Goal: Check status

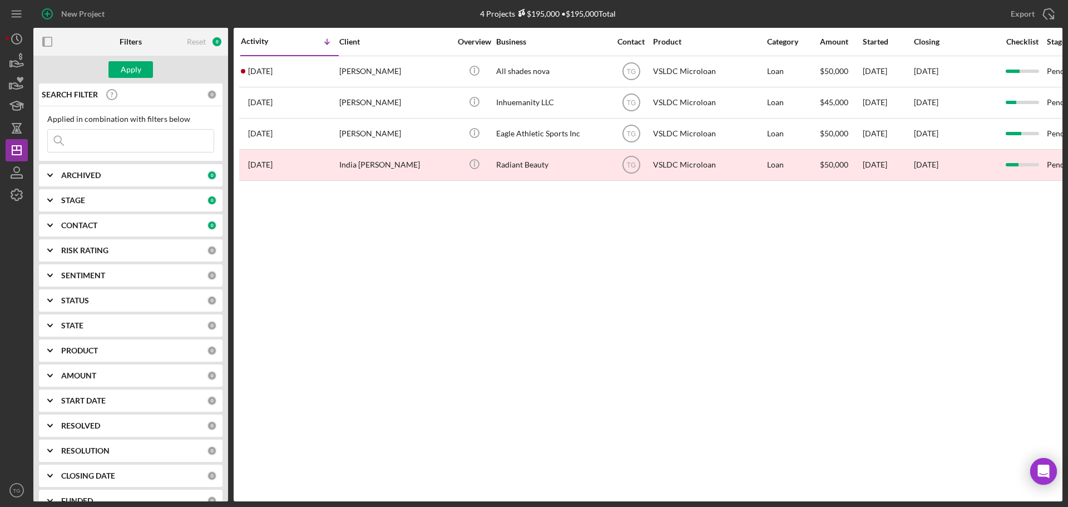
click at [141, 146] on input at bounding box center [131, 141] width 166 height 22
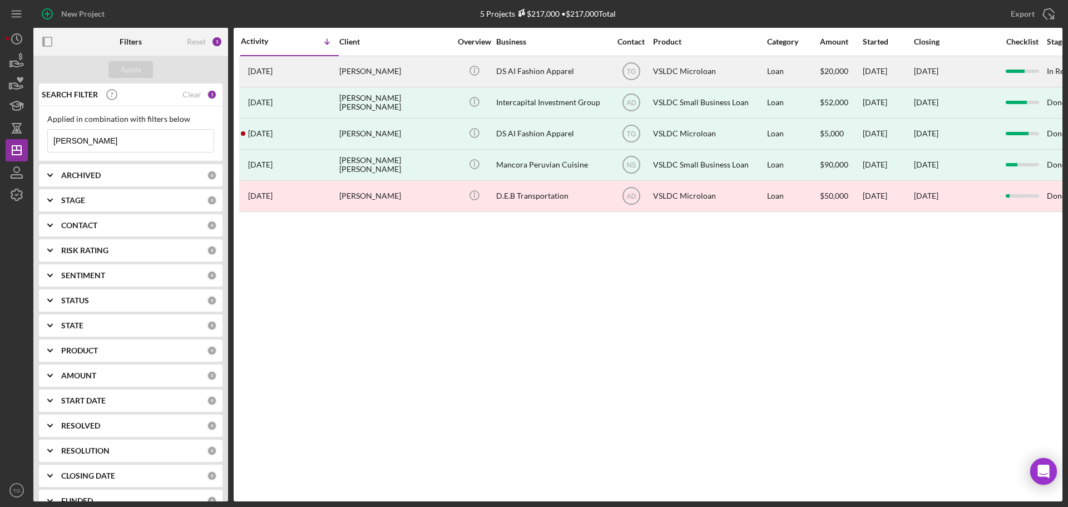
type input "[PERSON_NAME]"
click at [561, 67] on div "DS AI Fashion Apparel" at bounding box center [551, 71] width 111 height 29
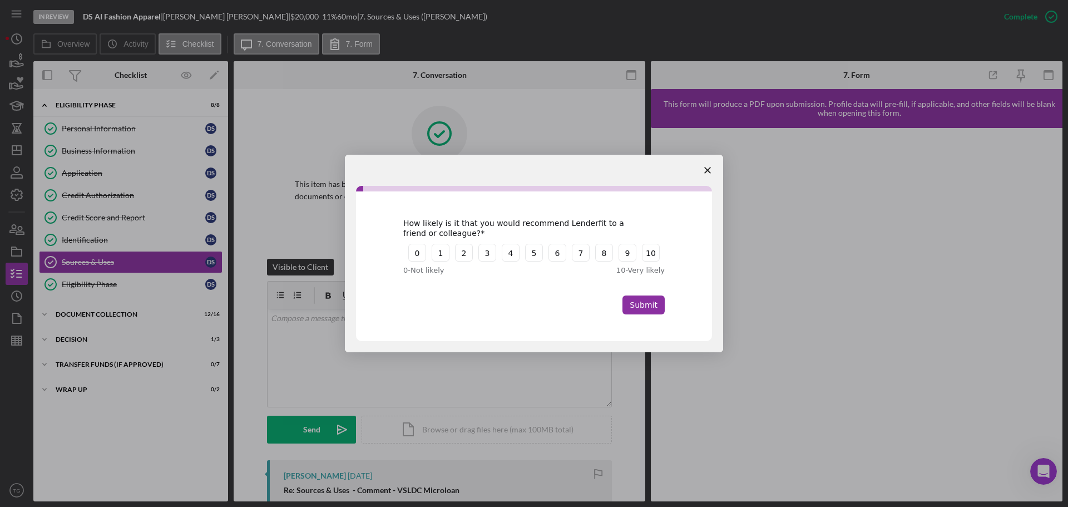
click at [711, 176] on span "Close survey" at bounding box center [707, 170] width 31 height 31
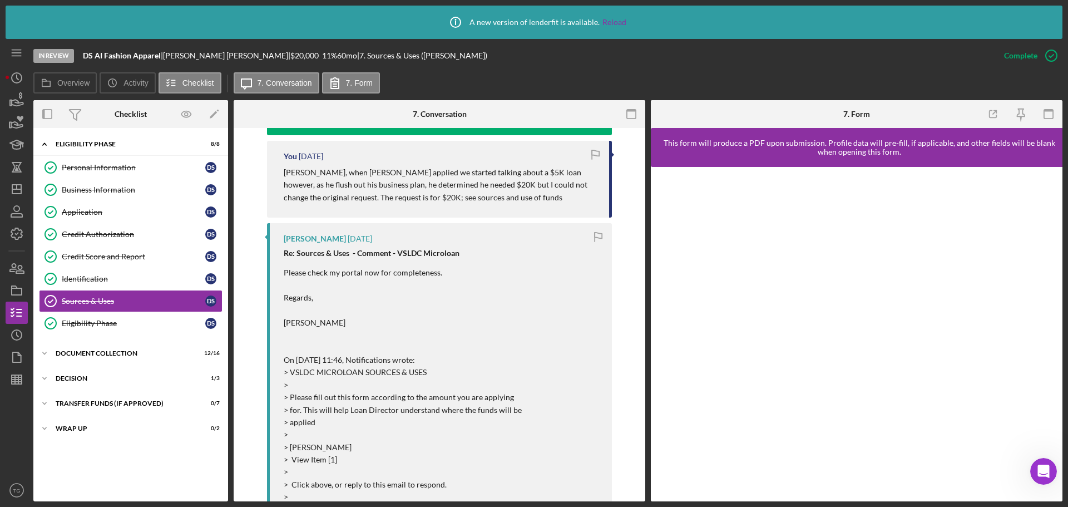
scroll to position [890, 0]
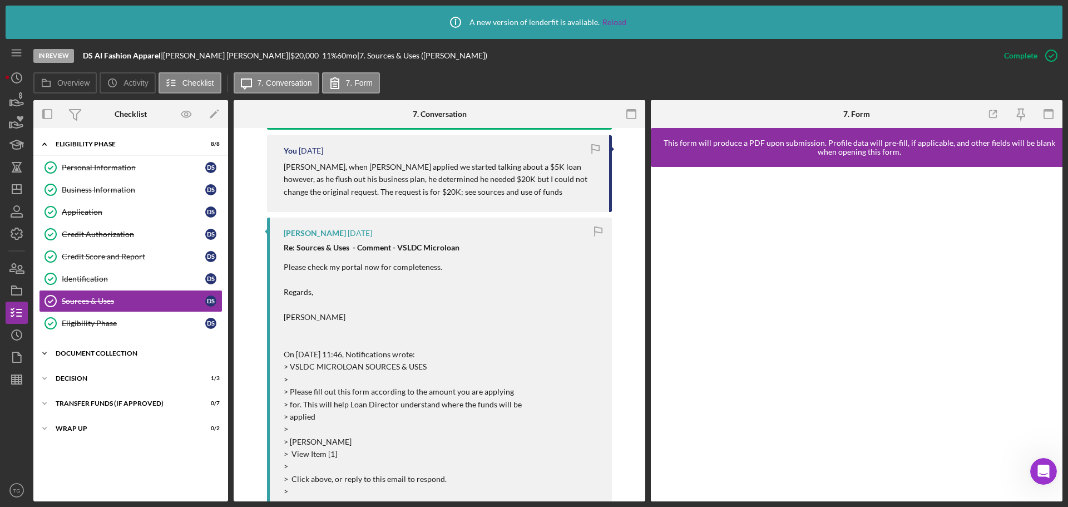
click at [121, 352] on div "Document Collection" at bounding box center [135, 353] width 159 height 7
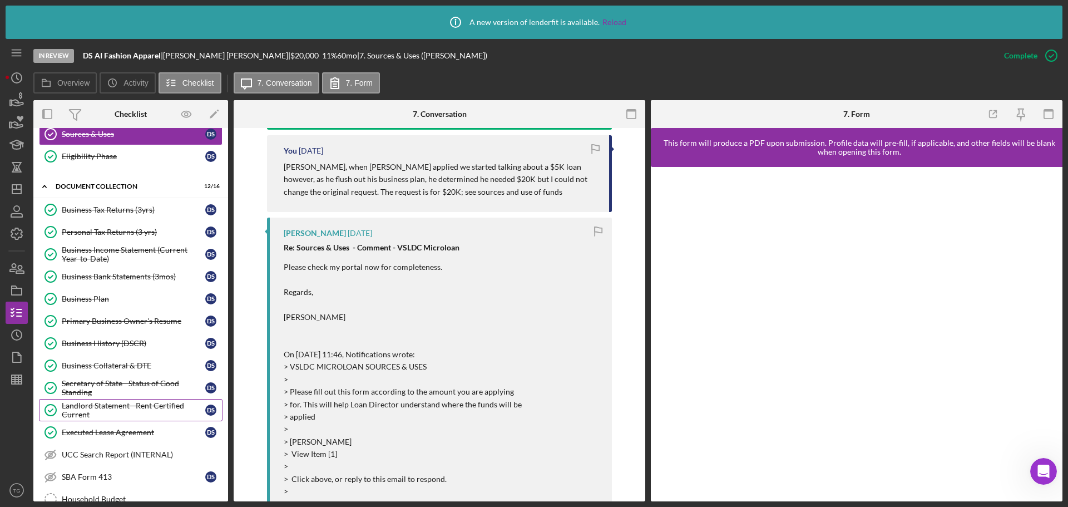
scroll to position [307, 0]
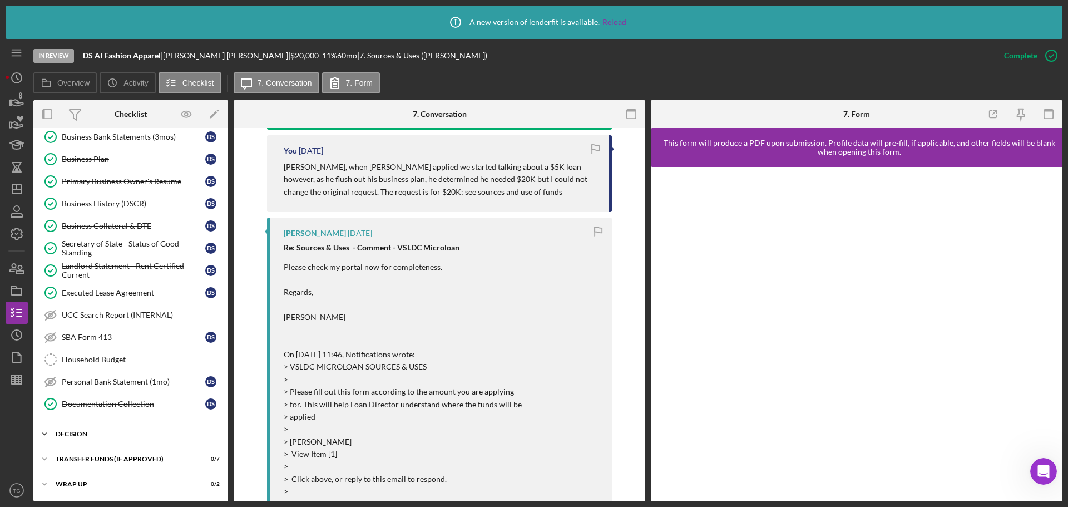
click at [96, 429] on div "Icon/Expander Decision 1 / 3" at bounding box center [130, 434] width 195 height 22
click at [85, 432] on div "Decision" at bounding box center [135, 434] width 159 height 7
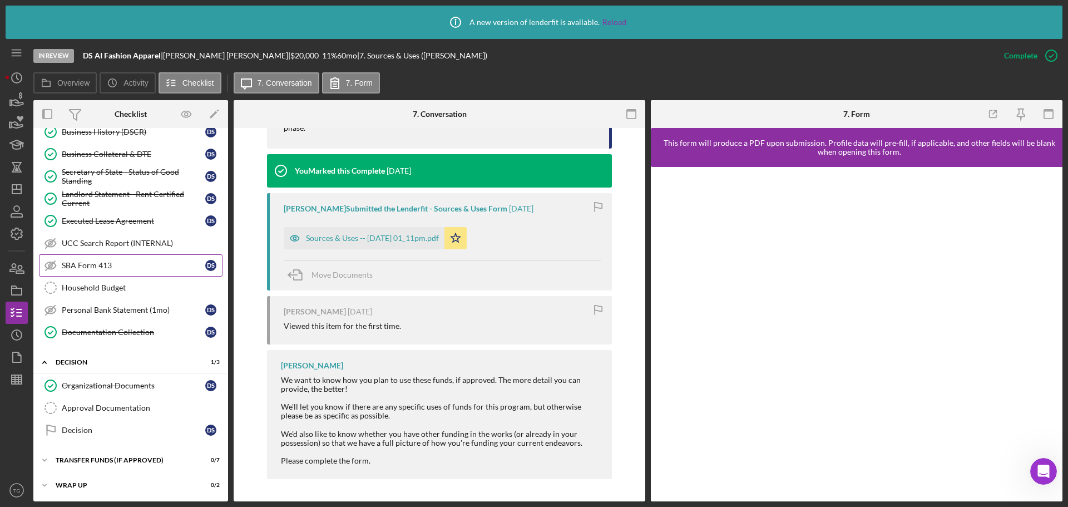
scroll to position [380, 0]
click at [104, 426] on div "Decision" at bounding box center [134, 429] width 144 height 9
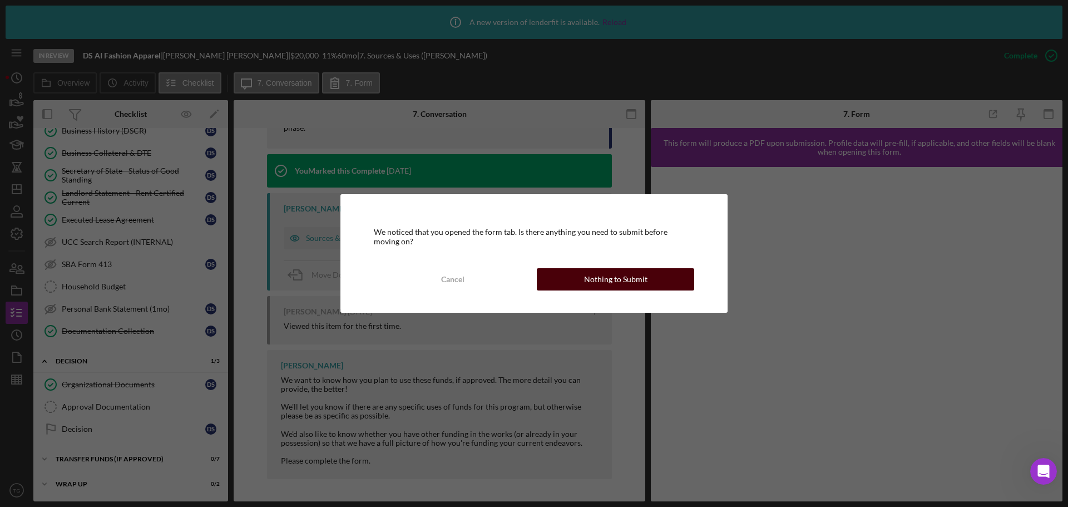
click at [611, 273] on div "Nothing to Submit" at bounding box center [615, 279] width 63 height 22
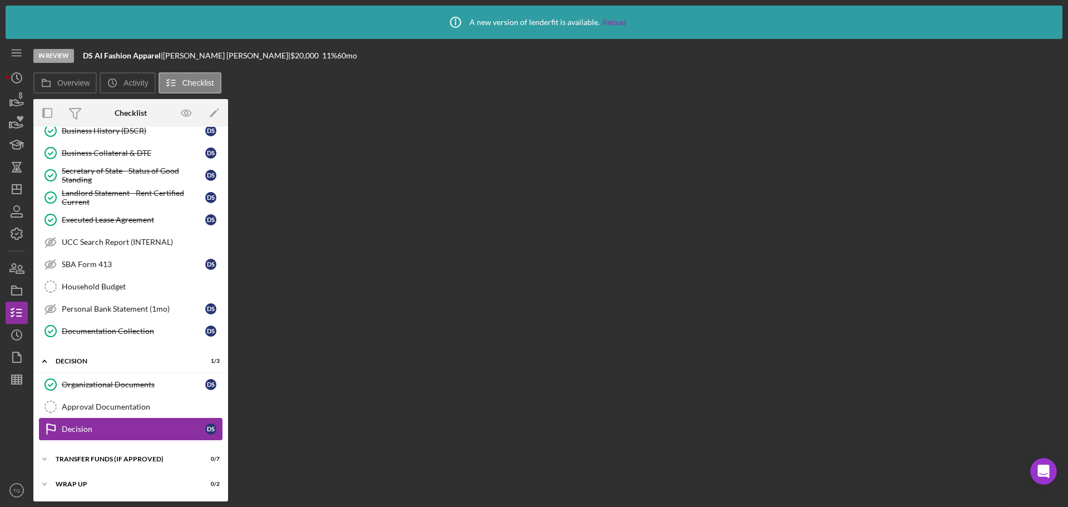
scroll to position [380, 0]
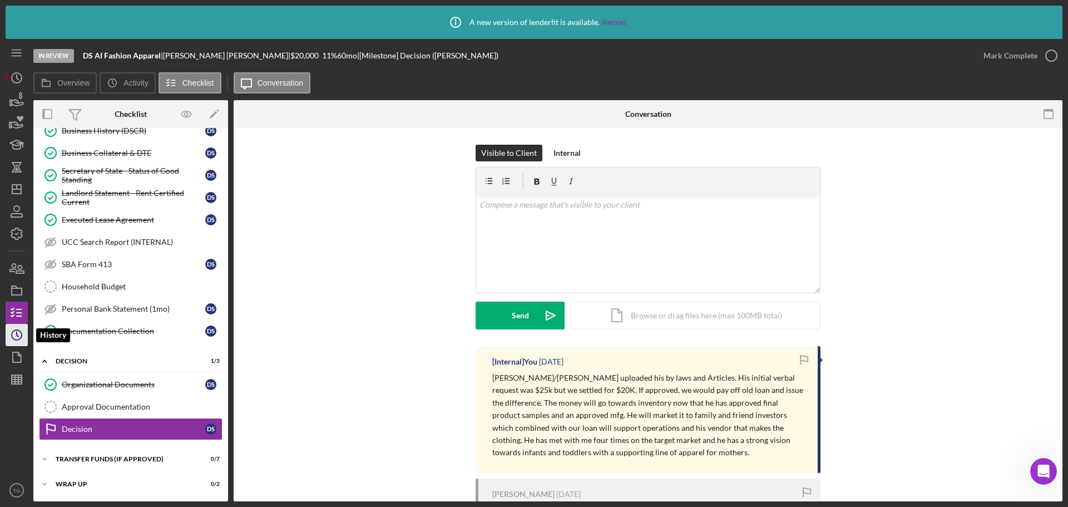
click at [19, 332] on icon "Icon/History" at bounding box center [17, 335] width 28 height 28
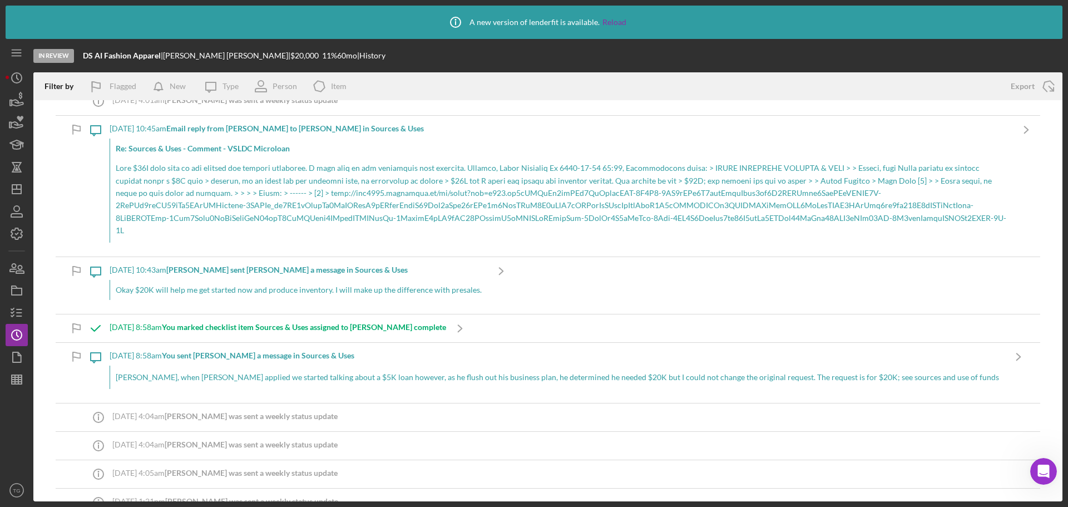
scroll to position [56, 0]
